Goal: Task Accomplishment & Management: Manage account settings

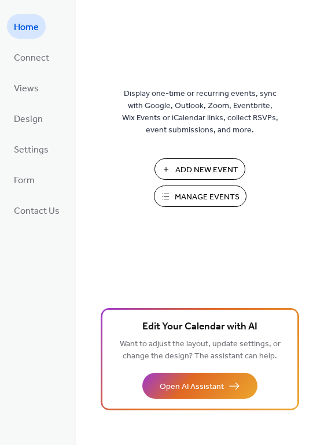
click at [186, 201] on span "Manage Events" at bounding box center [207, 197] width 65 height 12
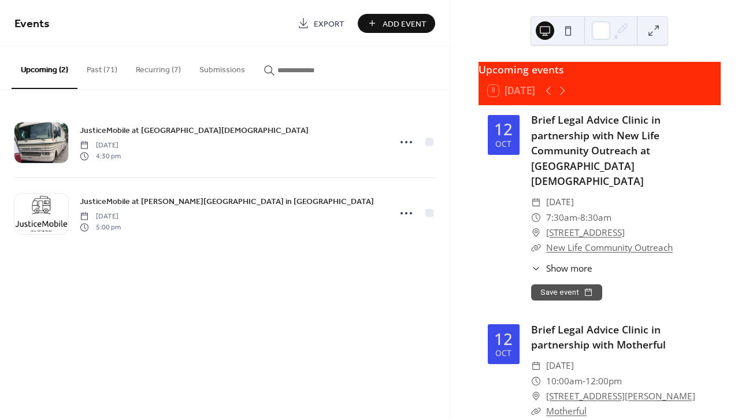
click at [140, 69] on button "Recurring (7)" at bounding box center [159, 67] width 64 height 41
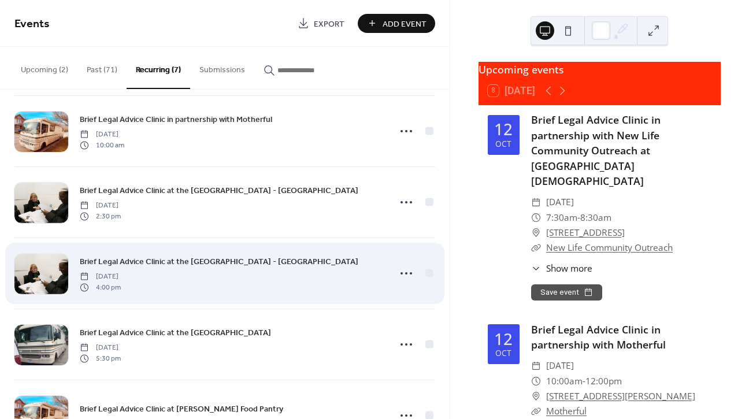
scroll to position [84, 0]
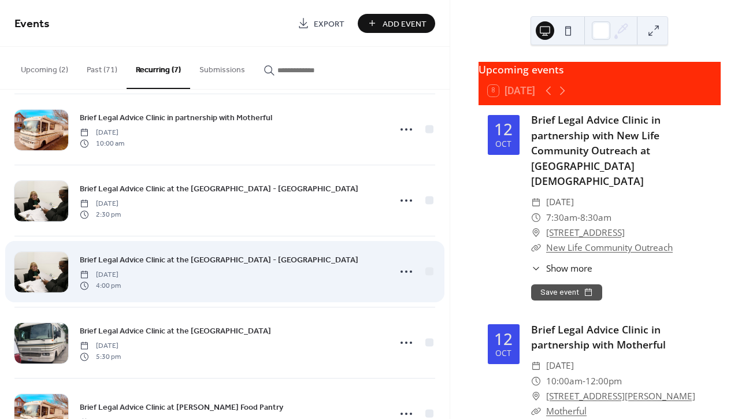
click at [121, 272] on span "[DATE]" at bounding box center [100, 275] width 41 height 10
click at [404, 270] on icon at bounding box center [406, 271] width 18 height 18
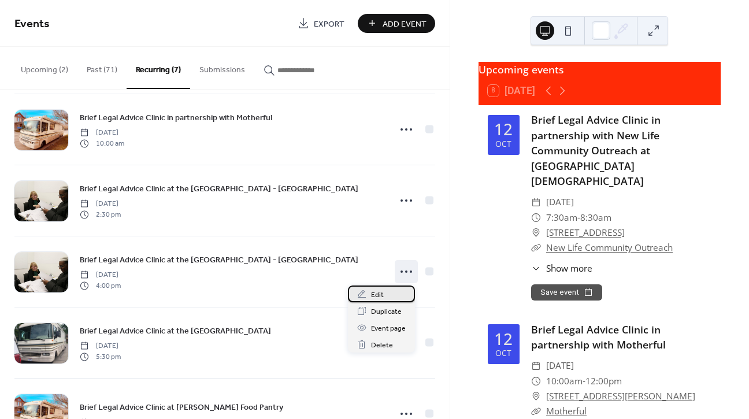
click at [385, 289] on div "Edit" at bounding box center [381, 294] width 67 height 17
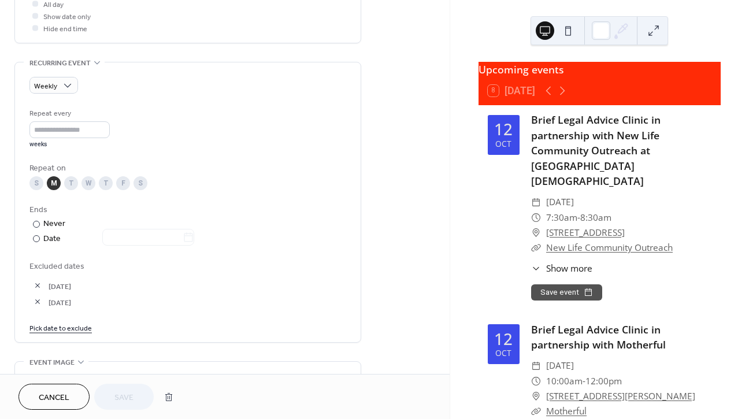
scroll to position [462, 0]
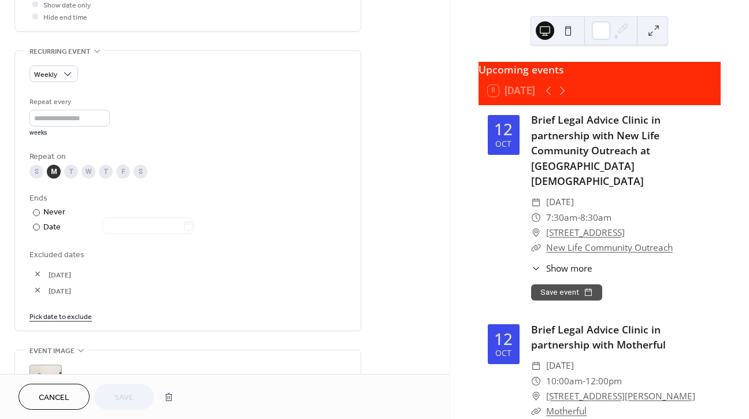
click at [79, 322] on link "Pick date to exclude" at bounding box center [60, 316] width 62 height 12
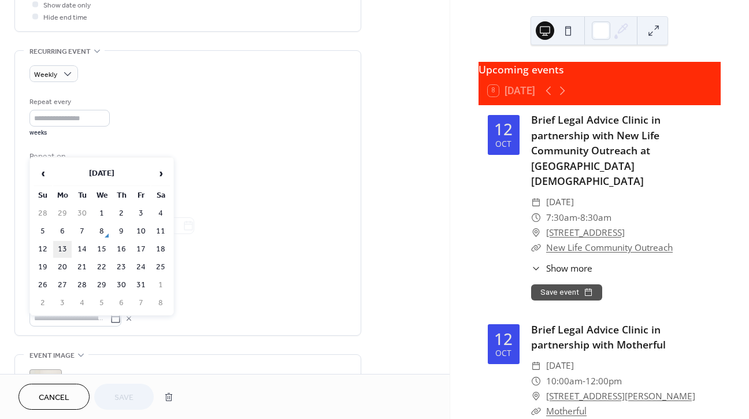
click at [65, 251] on td "13" at bounding box center [62, 249] width 18 height 17
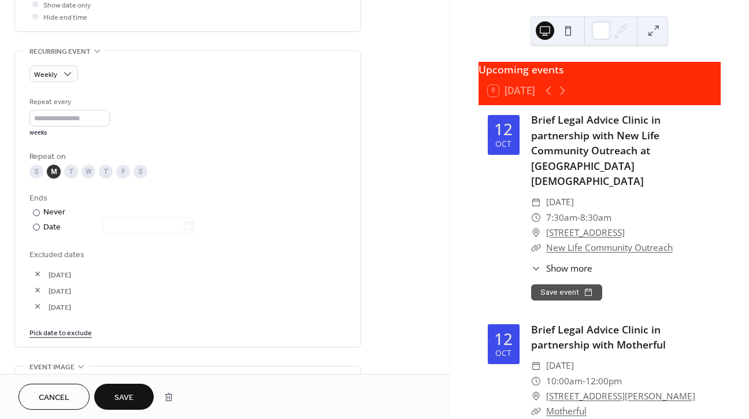
click at [145, 394] on button "Save" at bounding box center [124, 397] width 60 height 26
